Goal: Information Seeking & Learning: Learn about a topic

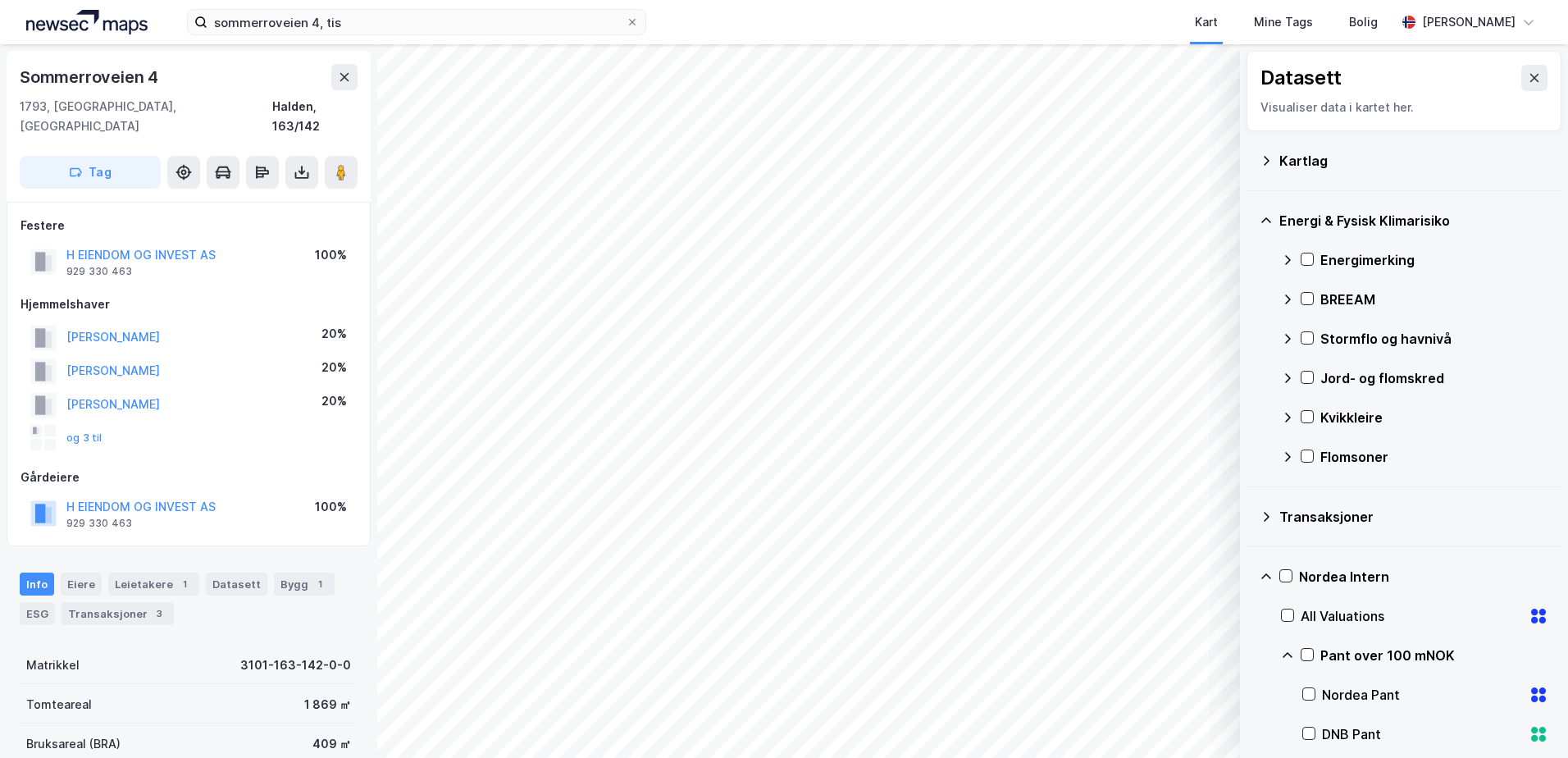
scroll to position [92, 0]
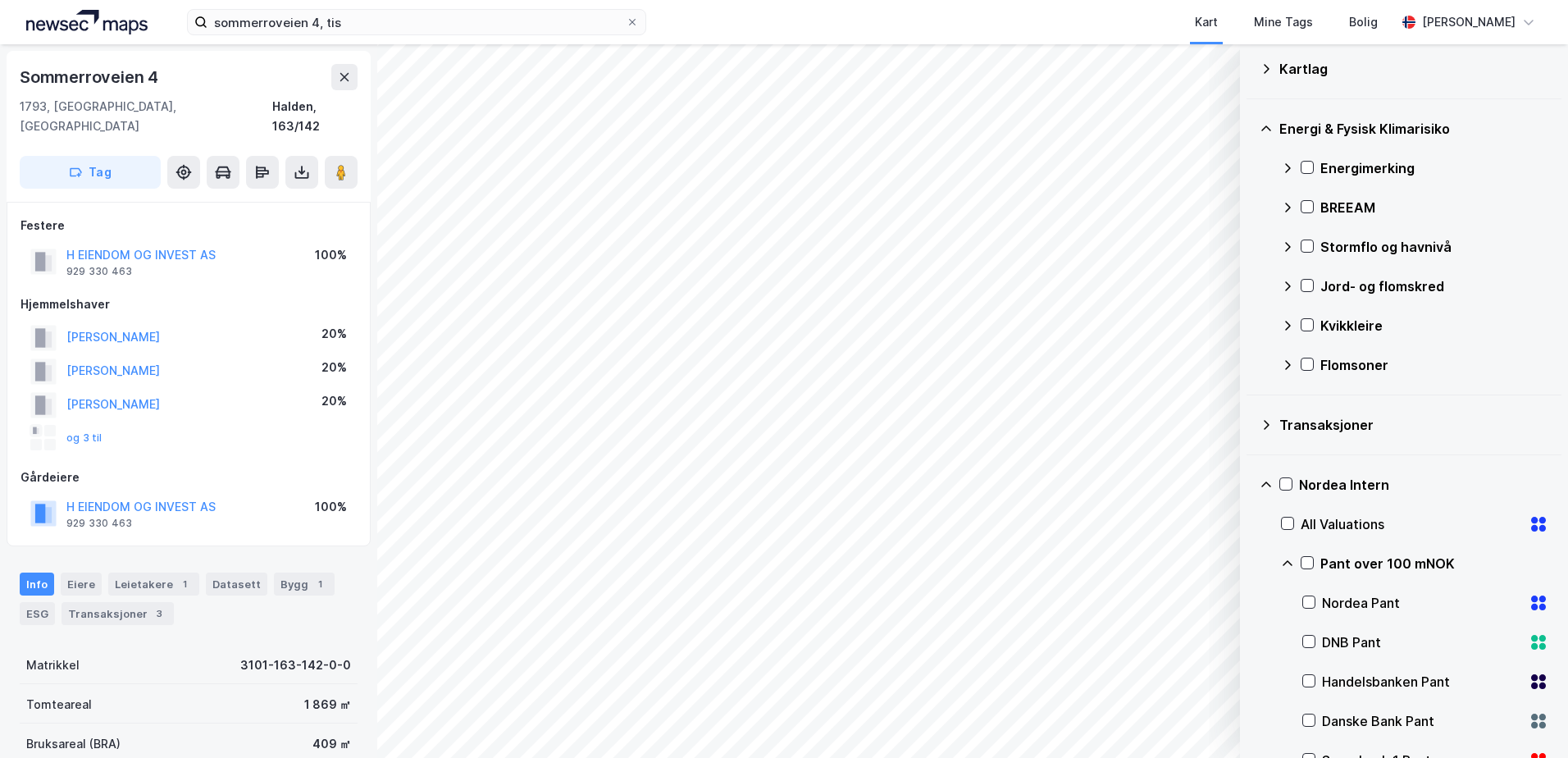
click at [1299, 245] on div "Stormflo og havnivå" at bounding box center [1415, 247] width 268 height 40
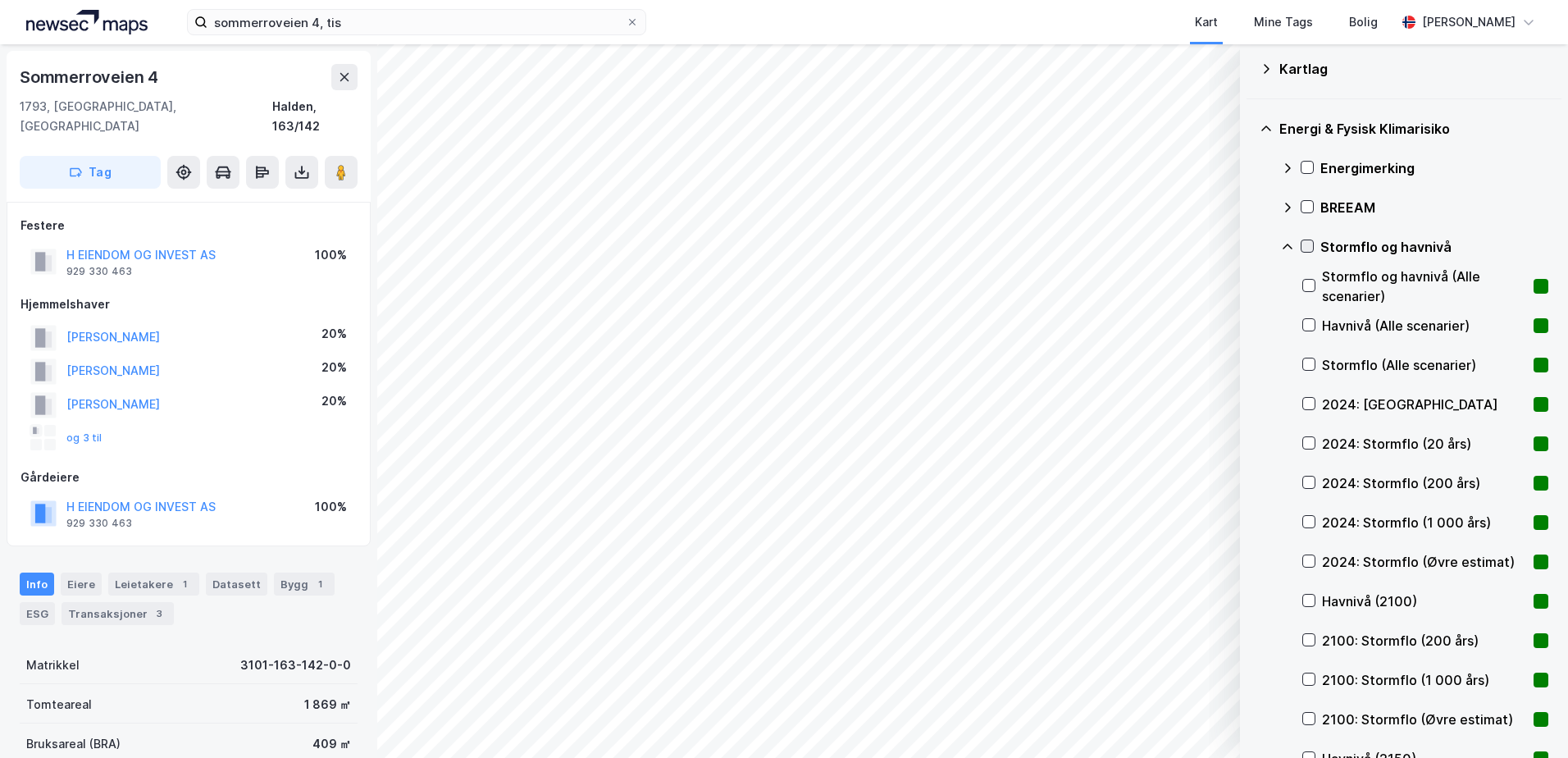
click at [1311, 250] on icon at bounding box center [1307, 246] width 12 height 12
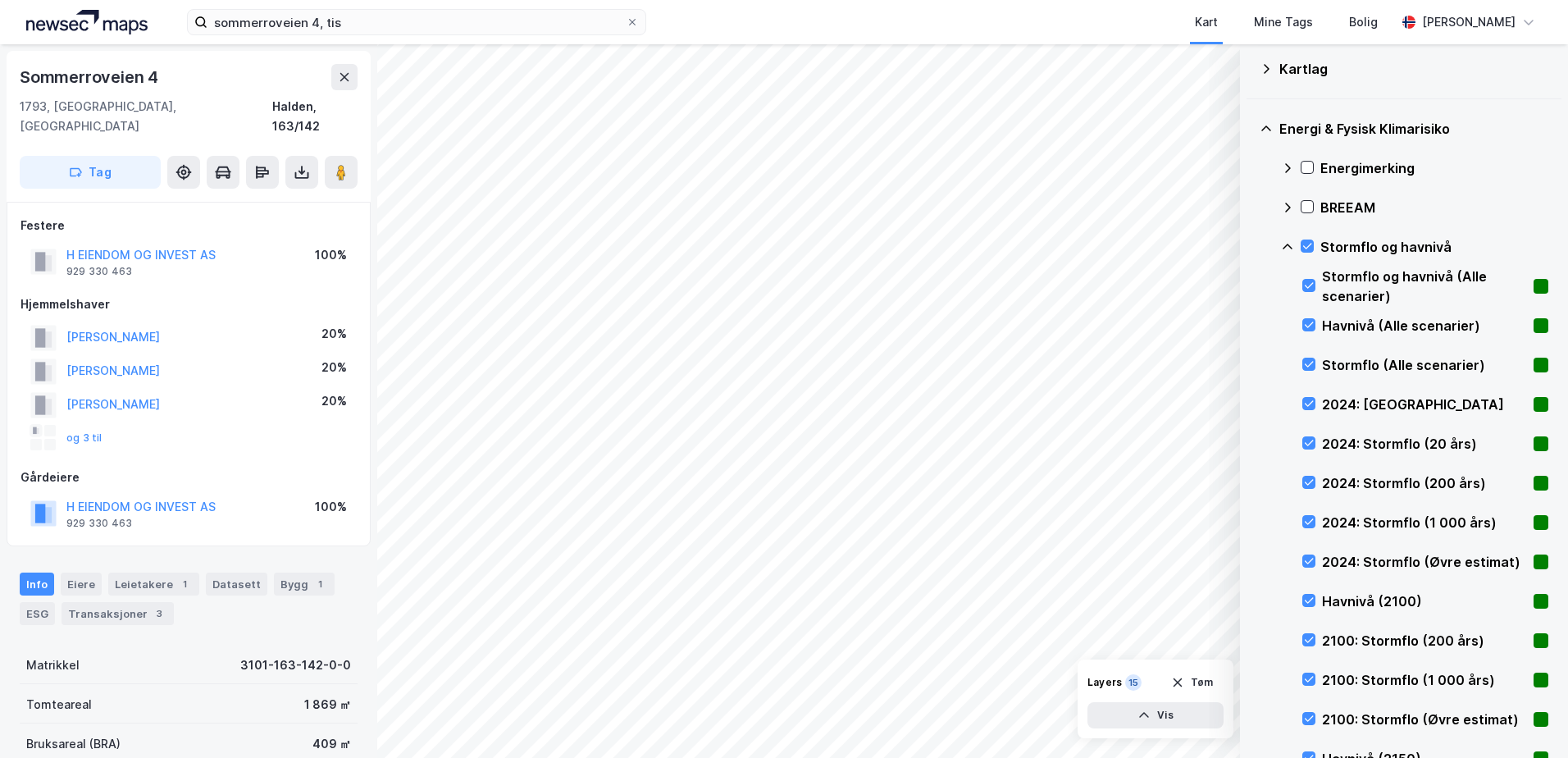
click at [1310, 247] on icon at bounding box center [1307, 246] width 12 height 12
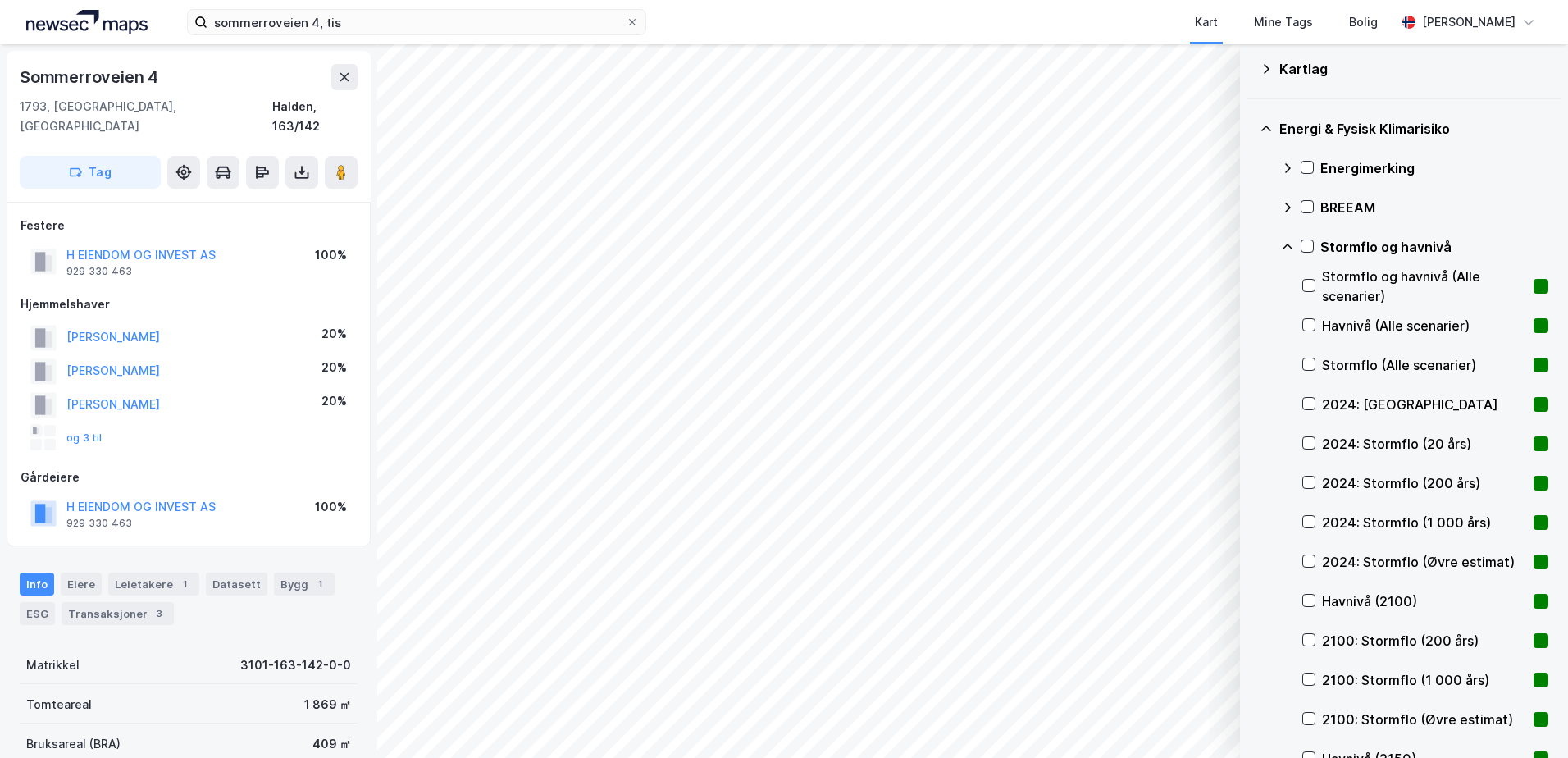
click at [1286, 247] on icon at bounding box center [1288, 247] width 13 height 13
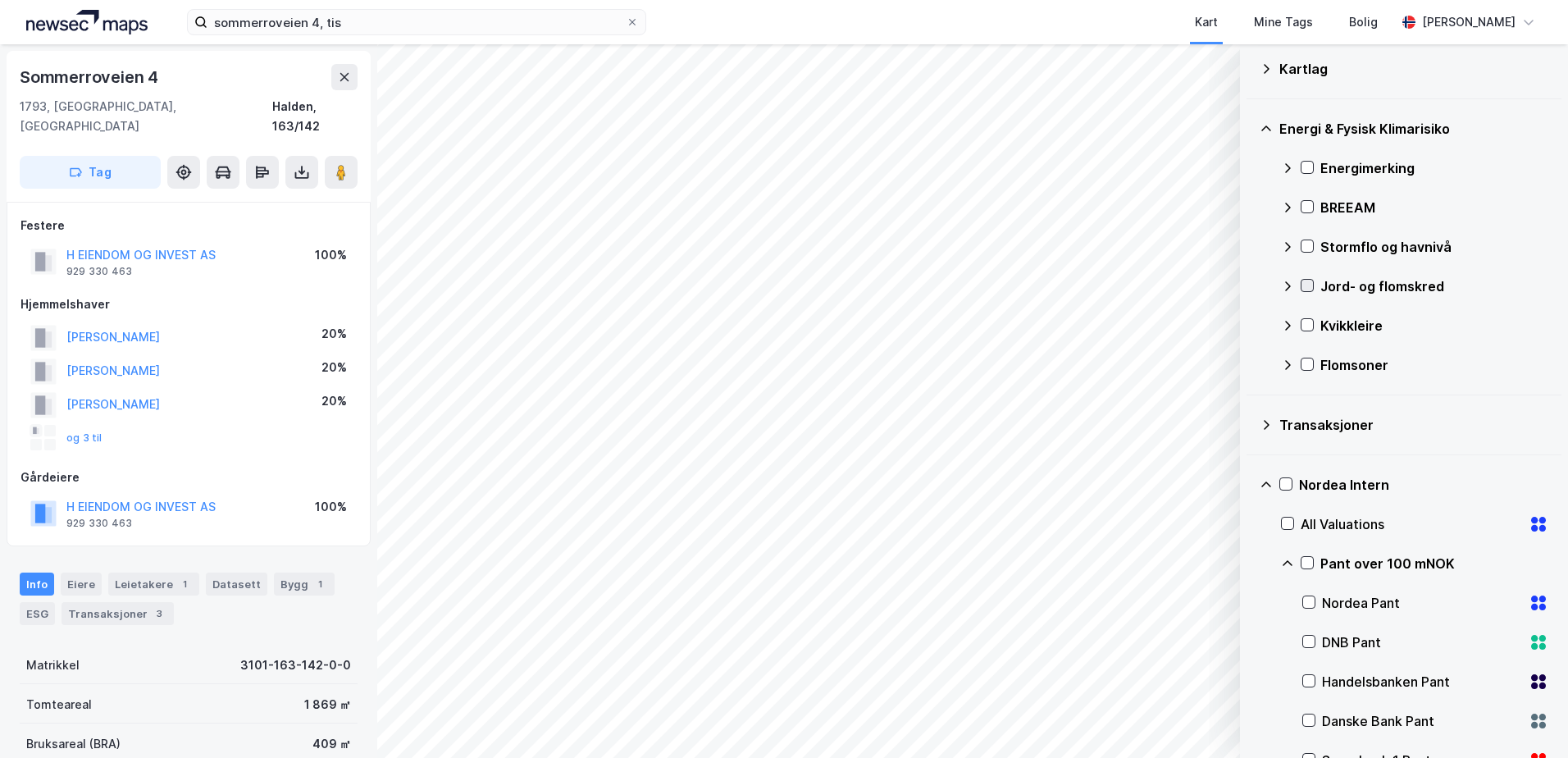
click at [1305, 284] on icon at bounding box center [1307, 286] width 12 height 12
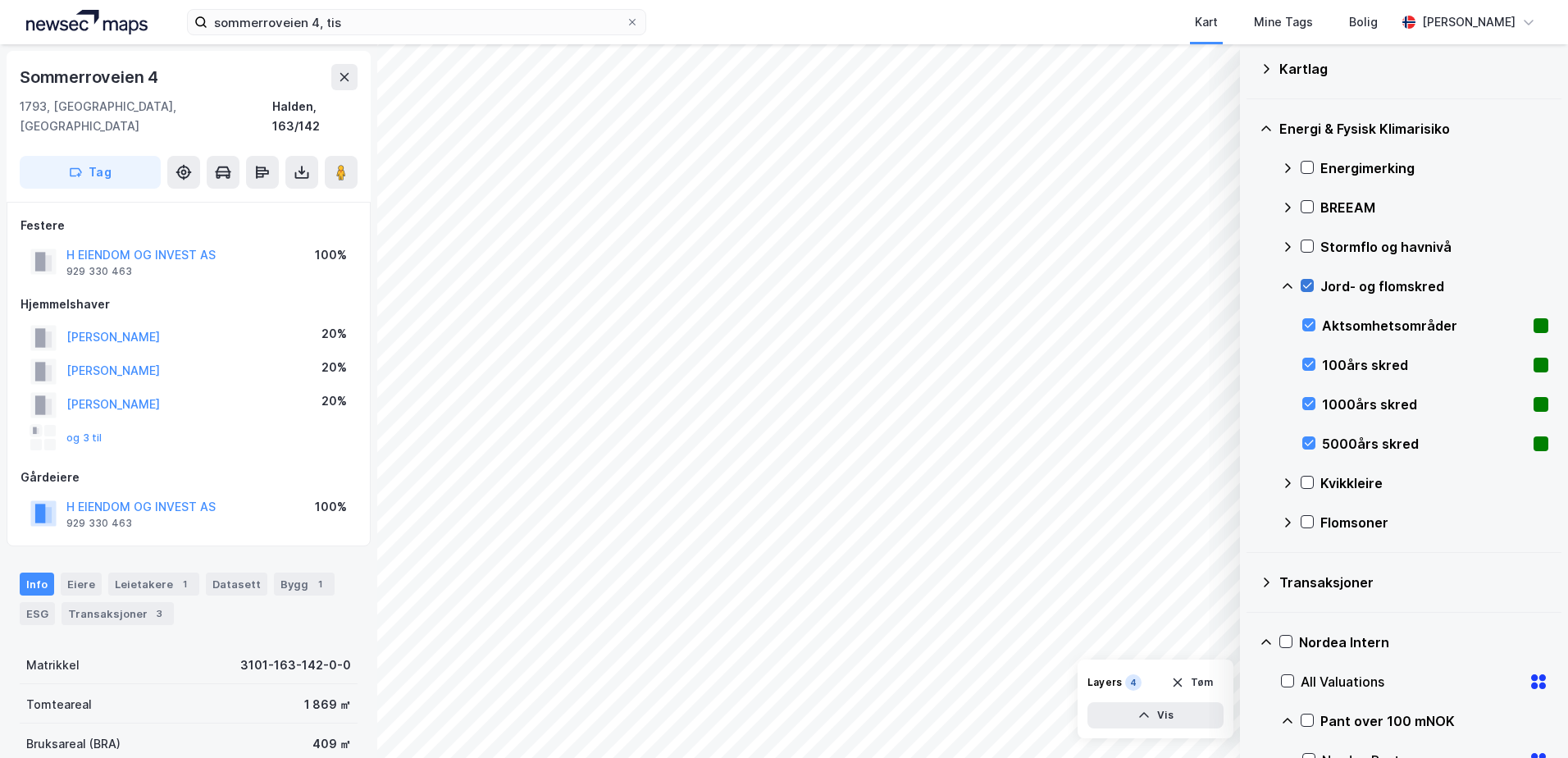
click at [1305, 284] on icon at bounding box center [1307, 286] width 12 height 12
click at [1286, 287] on icon at bounding box center [1288, 287] width 13 height 13
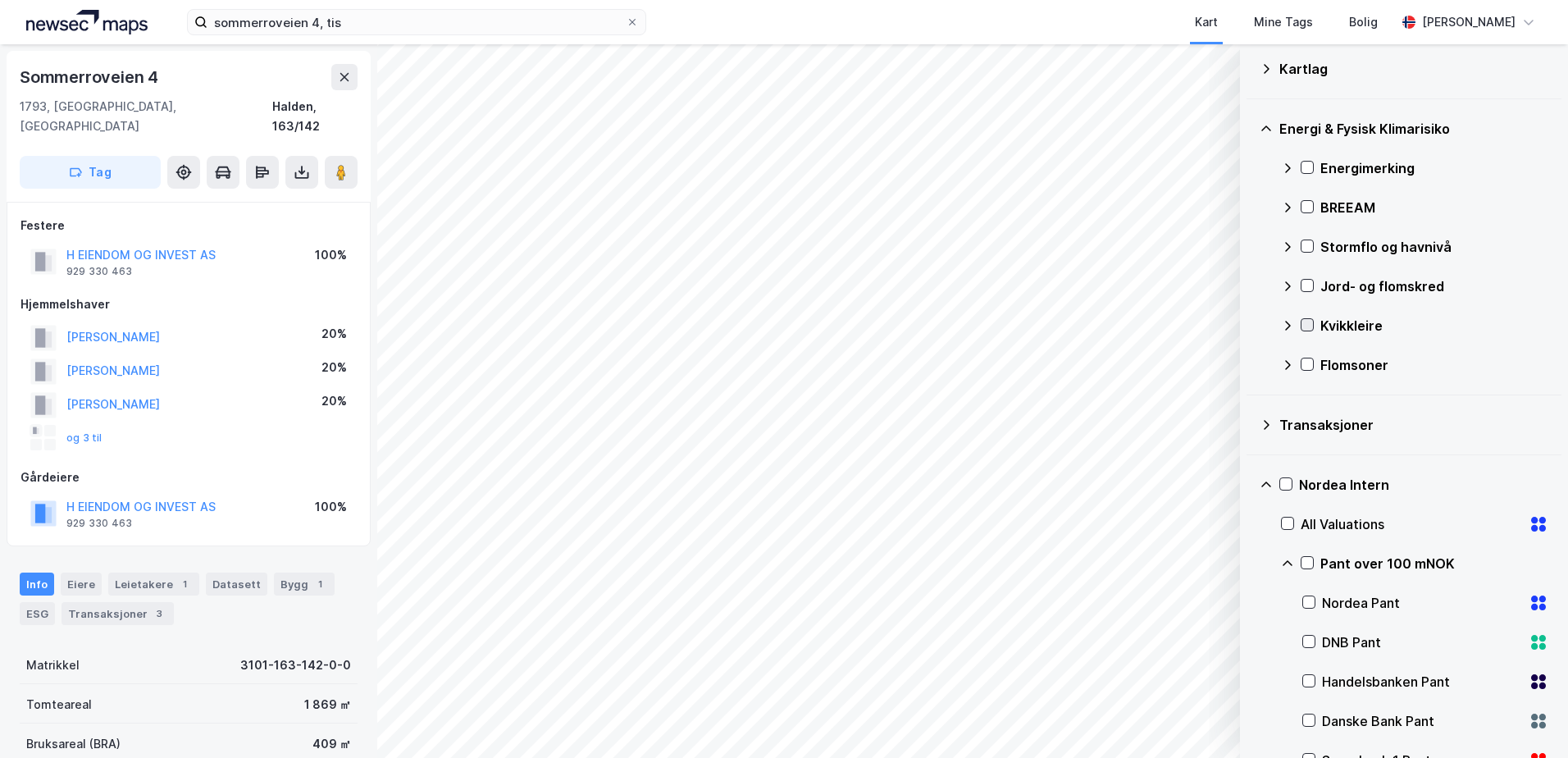
click at [1304, 324] on icon at bounding box center [1307, 325] width 12 height 12
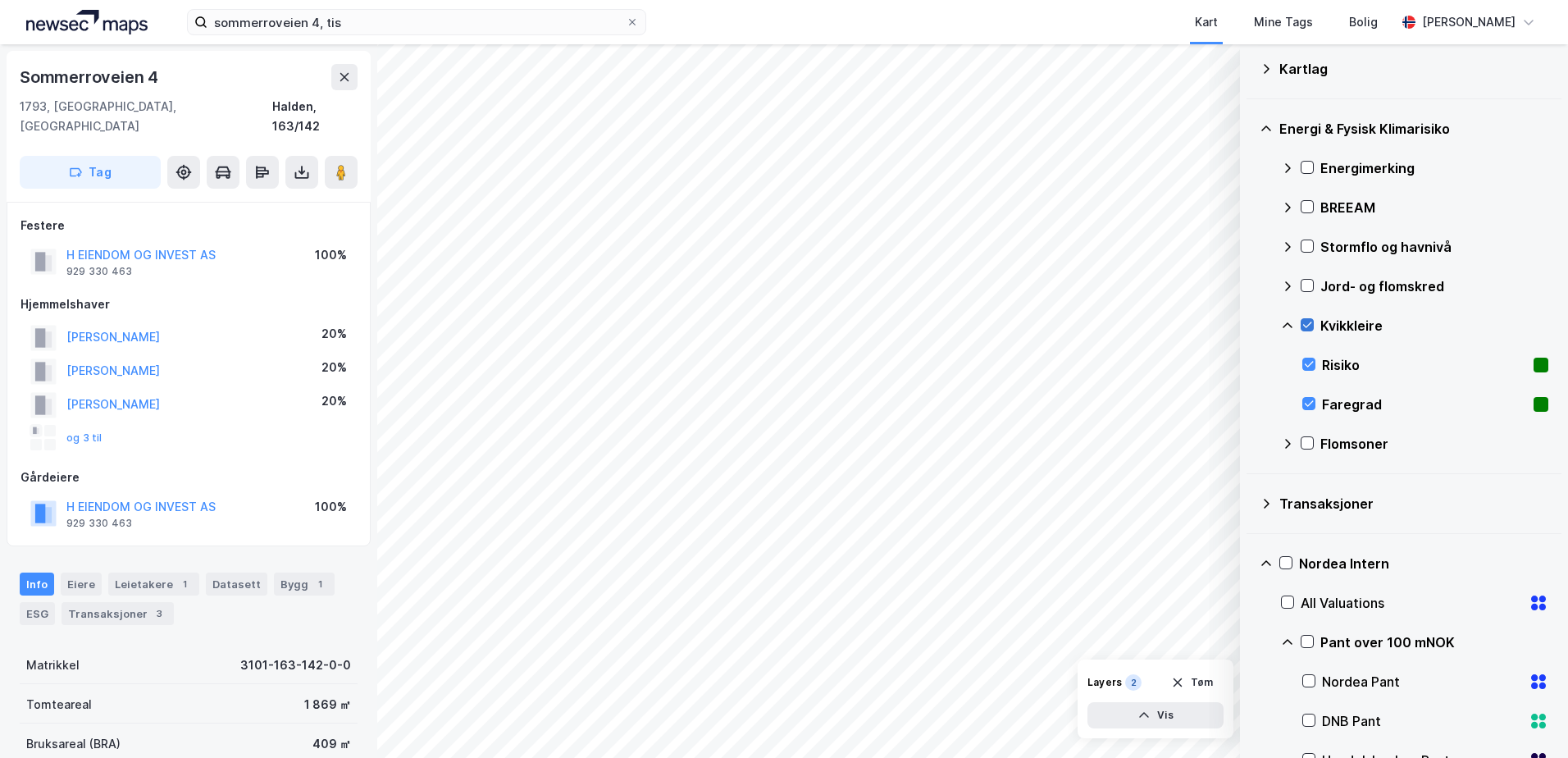
click at [1305, 325] on icon at bounding box center [1307, 325] width 12 height 12
click at [1288, 325] on icon at bounding box center [1288, 326] width 13 height 13
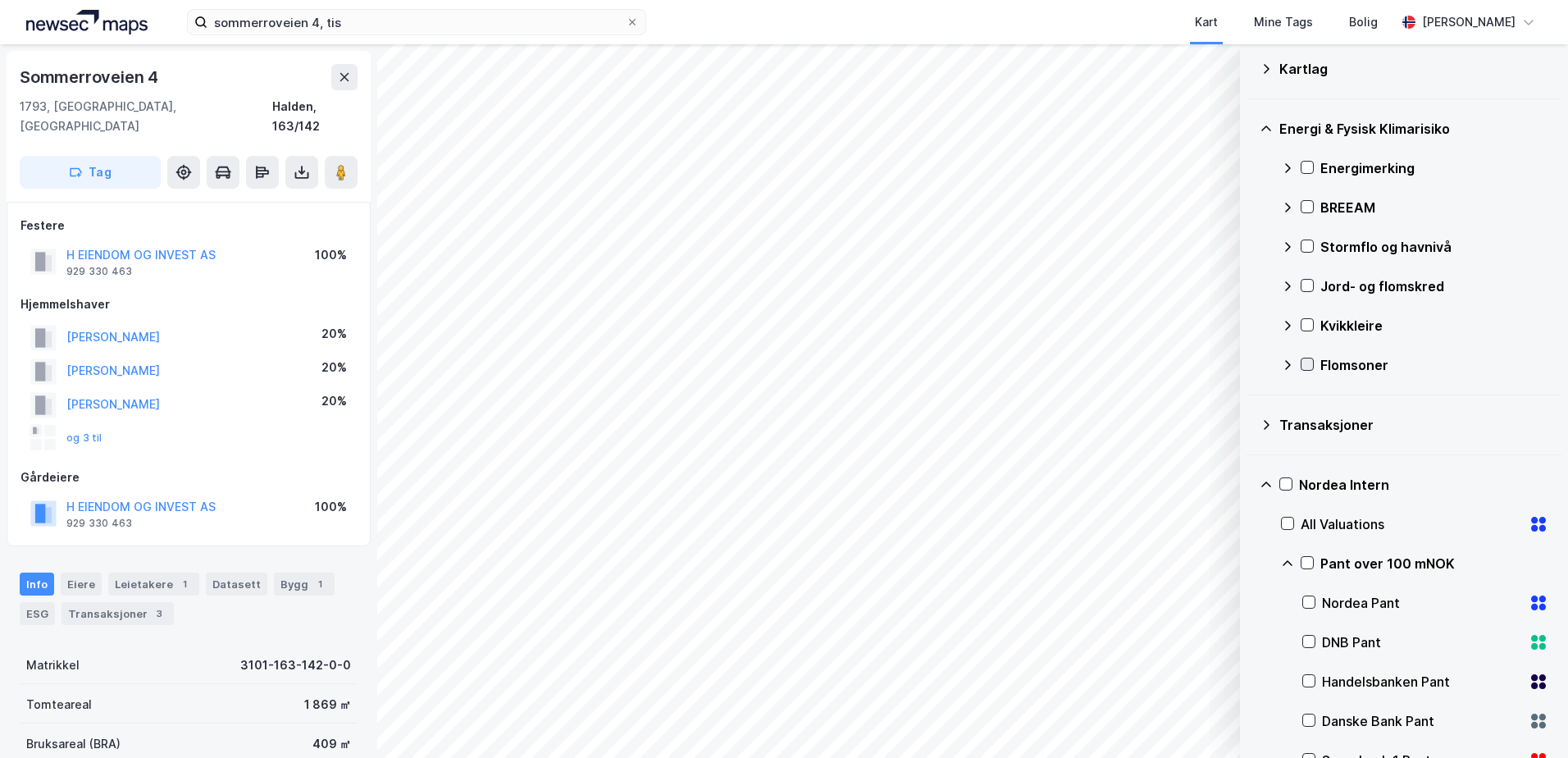
click at [1312, 363] on icon at bounding box center [1307, 365] width 12 height 12
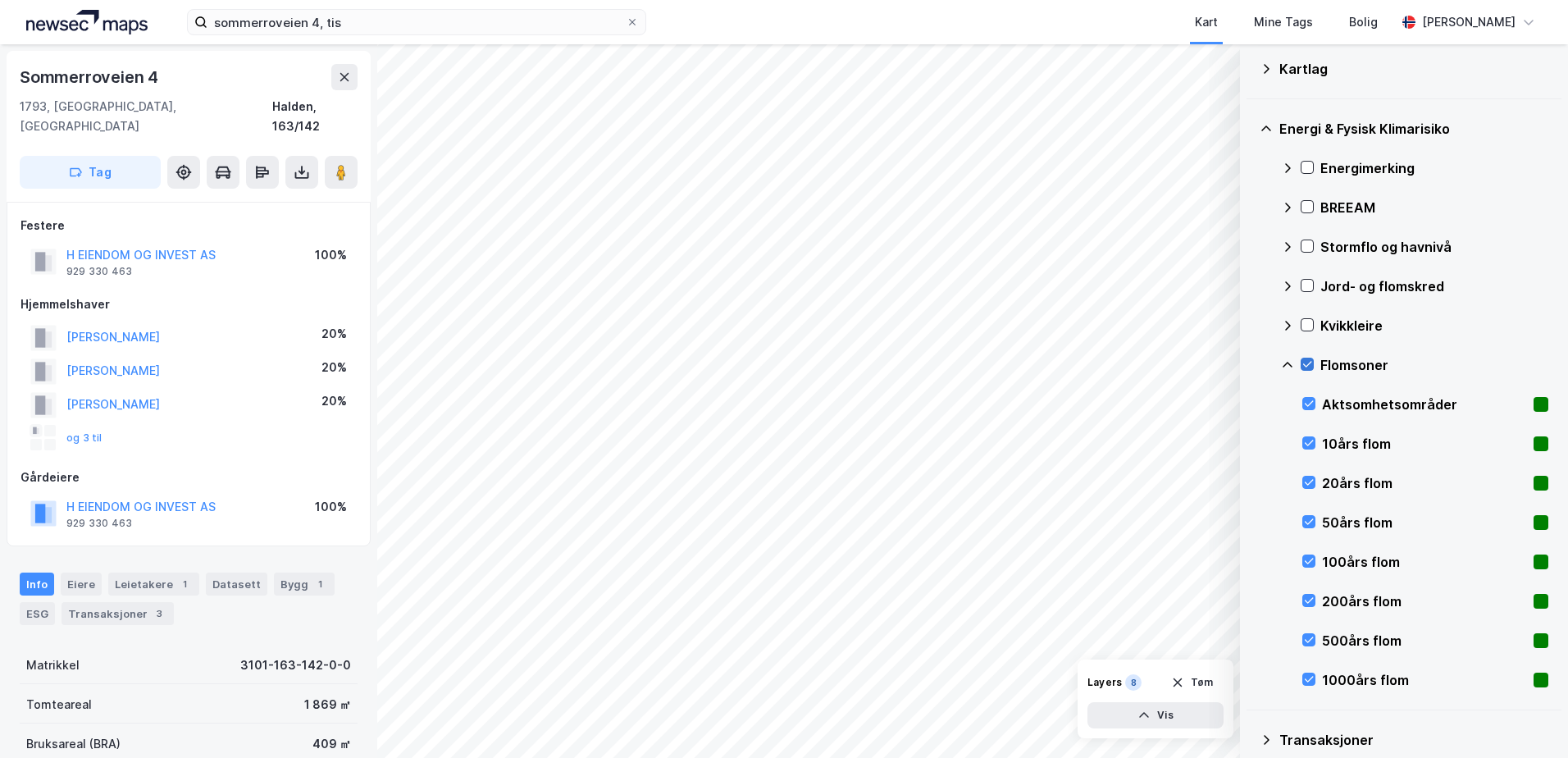
click at [1309, 363] on icon at bounding box center [1307, 365] width 12 height 12
click at [1306, 361] on icon at bounding box center [1307, 365] width 12 height 12
click at [1300, 362] on div at bounding box center [1307, 365] width 13 height 13
click at [1283, 363] on icon at bounding box center [1288, 365] width 13 height 13
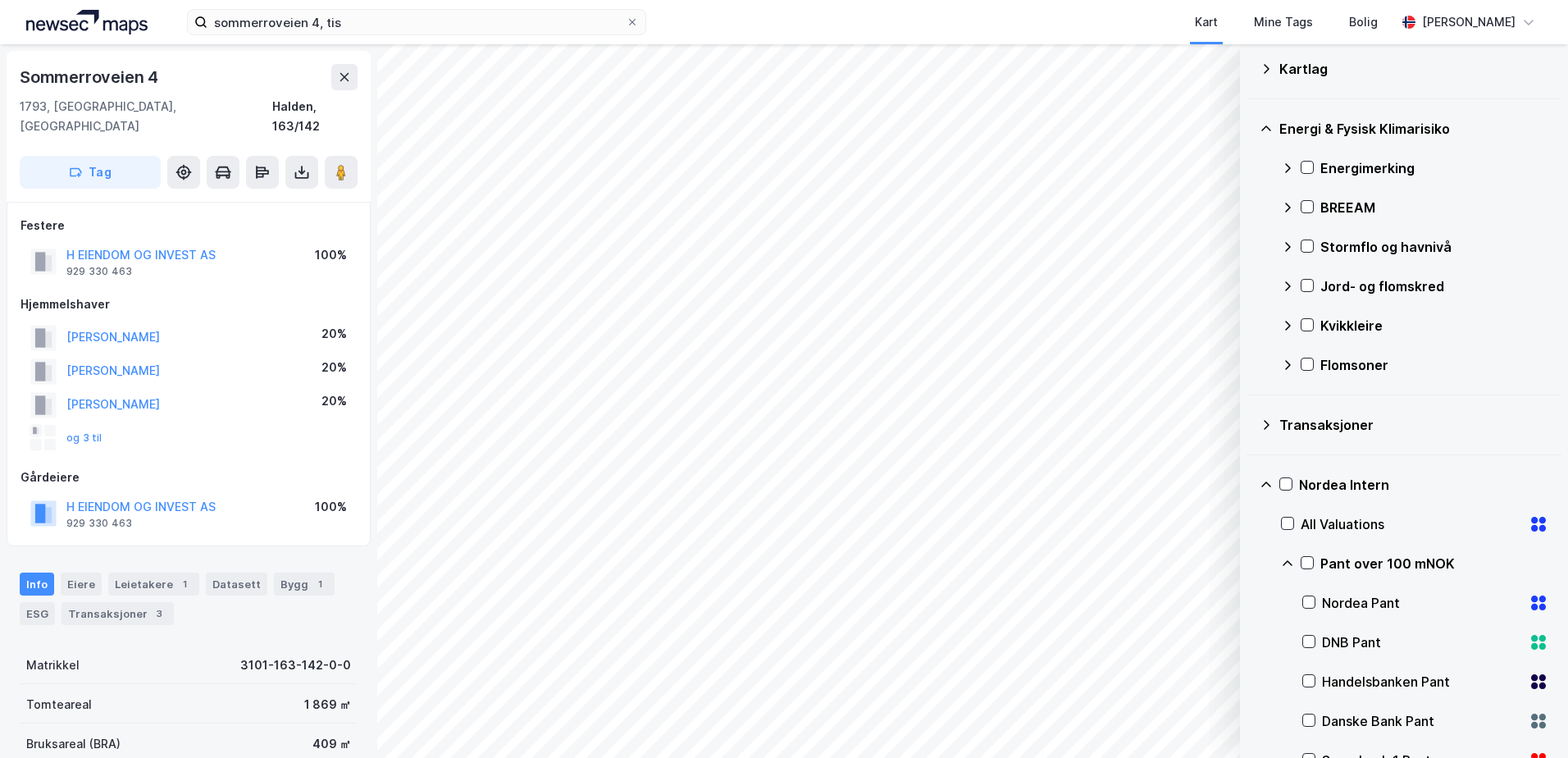
scroll to position [0, 0]
